Goal: Information Seeking & Learning: Learn about a topic

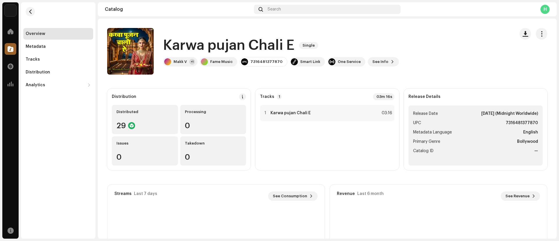
click at [233, 78] on catalog-releases-details-overview "Karwa pujan Chali E Single Karwa pujan Chali E Single Makk V +1 Fame Music 7316…" at bounding box center [327, 164] width 459 height 291
click at [32, 9] on span "button" at bounding box center [30, 11] width 4 height 5
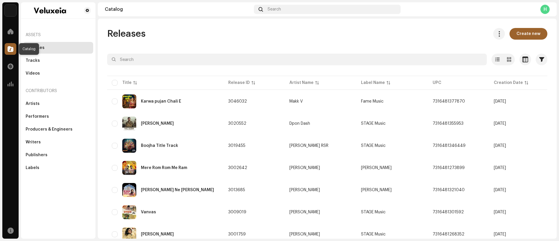
click at [13, 52] on div at bounding box center [11, 49] width 12 height 12
click at [38, 169] on div "Labels" at bounding box center [33, 167] width 14 height 5
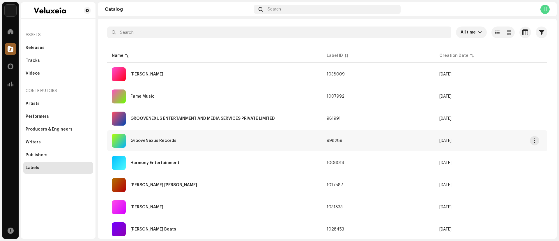
scroll to position [28, 0]
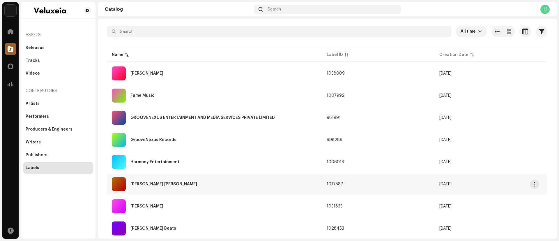
click at [147, 186] on div "[PERSON_NAME] [PERSON_NAME]" at bounding box center [215, 184] width 206 height 14
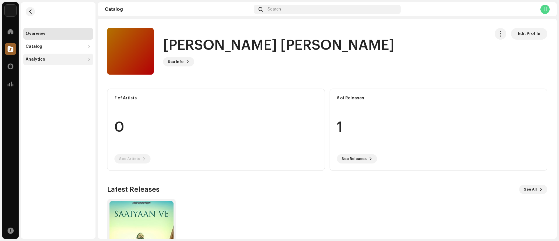
click at [61, 60] on div "Analytics" at bounding box center [55, 59] width 59 height 5
click at [43, 93] on div "Revenue" at bounding box center [58, 98] width 70 height 12
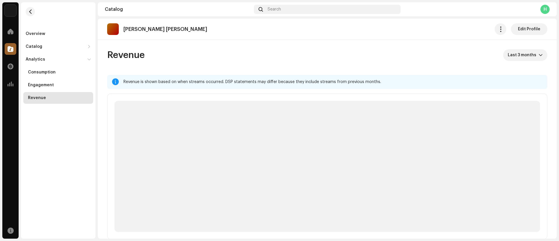
click at [149, 223] on p-skeleton at bounding box center [327, 166] width 426 height 131
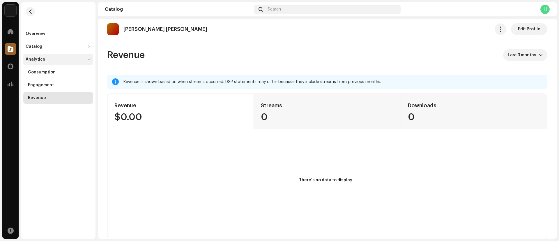
click at [51, 59] on div "Analytics" at bounding box center [55, 59] width 59 height 5
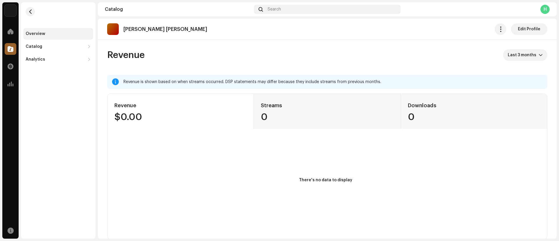
click at [45, 29] on div "Overview" at bounding box center [58, 34] width 70 height 12
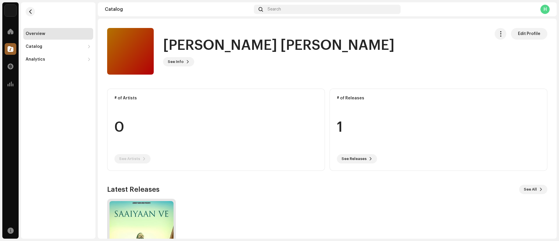
click at [148, 205] on img at bounding box center [141, 233] width 64 height 64
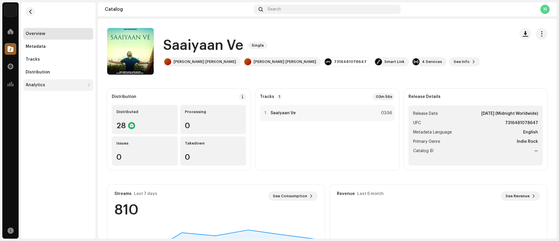
click at [42, 90] on div "Analytics" at bounding box center [58, 85] width 70 height 12
click at [45, 125] on div "Revenue" at bounding box center [59, 123] width 63 height 5
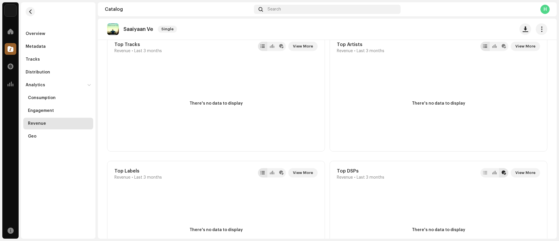
scroll to position [198, 0]
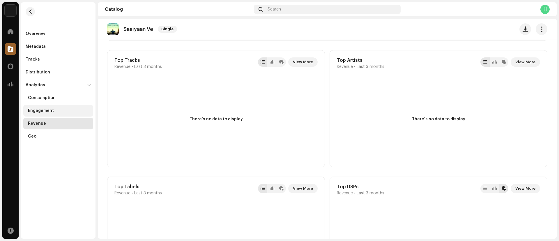
click at [60, 115] on div "Engagement" at bounding box center [58, 111] width 70 height 12
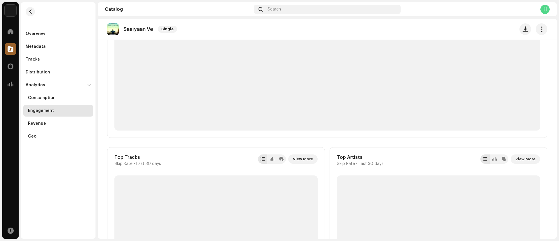
scroll to position [6, 0]
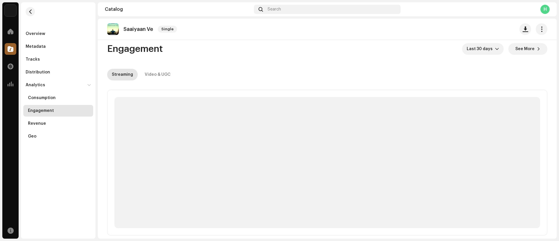
click at [45, 109] on div "Engagement" at bounding box center [41, 110] width 26 height 5
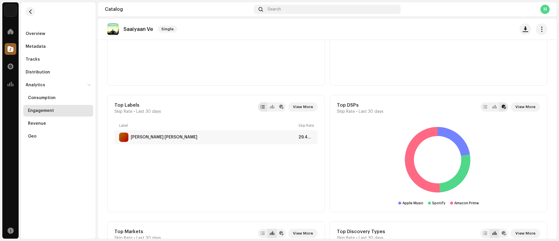
scroll to position [283, 0]
click at [516, 107] on span "View More" at bounding box center [525, 106] width 20 height 12
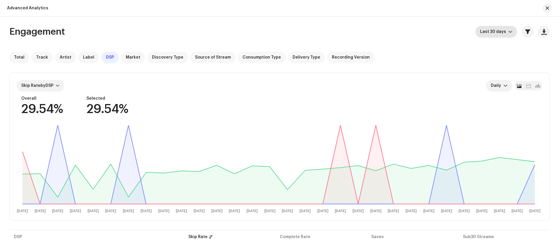
click at [500, 31] on span "Last 30 days" at bounding box center [494, 32] width 28 height 12
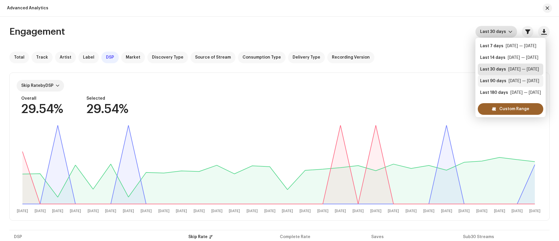
click at [505, 82] on div "Last 90 days [DATE] — [DATE]" at bounding box center [510, 81] width 61 height 6
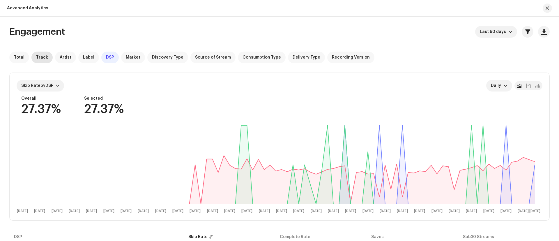
click at [41, 61] on div "Track" at bounding box center [41, 58] width 21 height 12
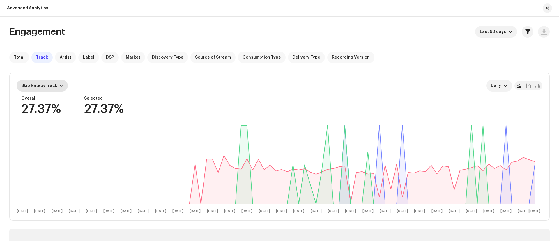
click at [46, 88] on div "Skip Rate by Track" at bounding box center [39, 85] width 36 height 5
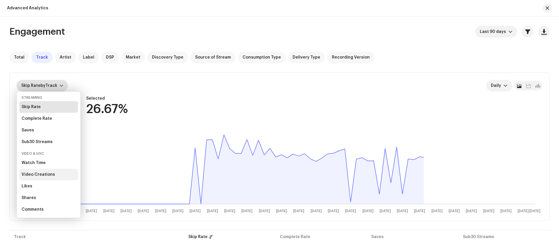
click at [48, 173] on div "Video Creations" at bounding box center [38, 174] width 33 height 5
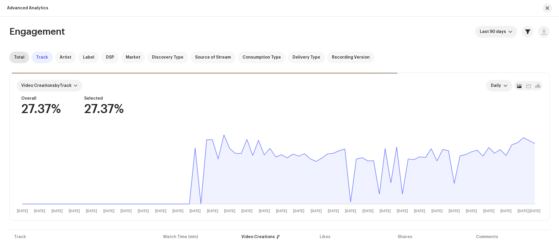
click at [23, 56] on span "Total" at bounding box center [19, 57] width 10 height 5
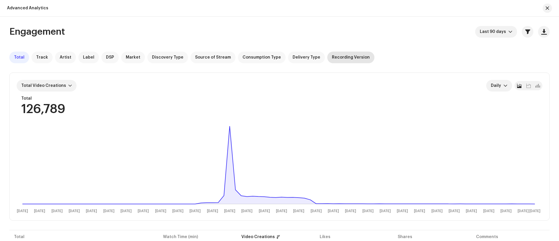
click at [342, 60] on div "Recording Version" at bounding box center [350, 58] width 47 height 12
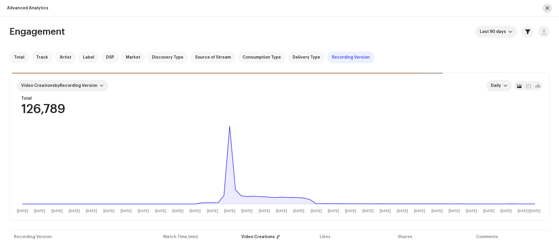
click at [547, 10] on button "button" at bounding box center [547, 7] width 9 height 9
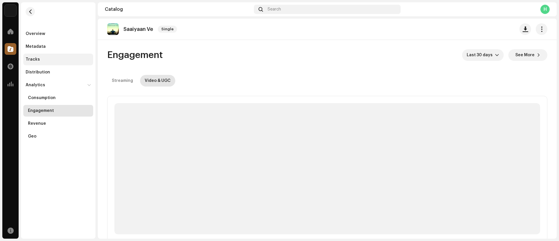
click at [42, 60] on div "Tracks" at bounding box center [58, 59] width 65 height 5
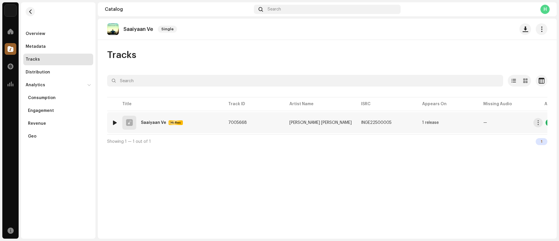
scroll to position [0, 43]
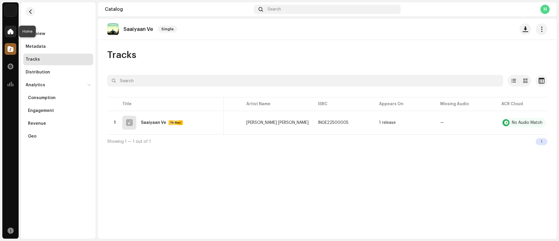
click at [10, 30] on span at bounding box center [11, 31] width 6 height 5
